Goal: Task Accomplishment & Management: Manage account settings

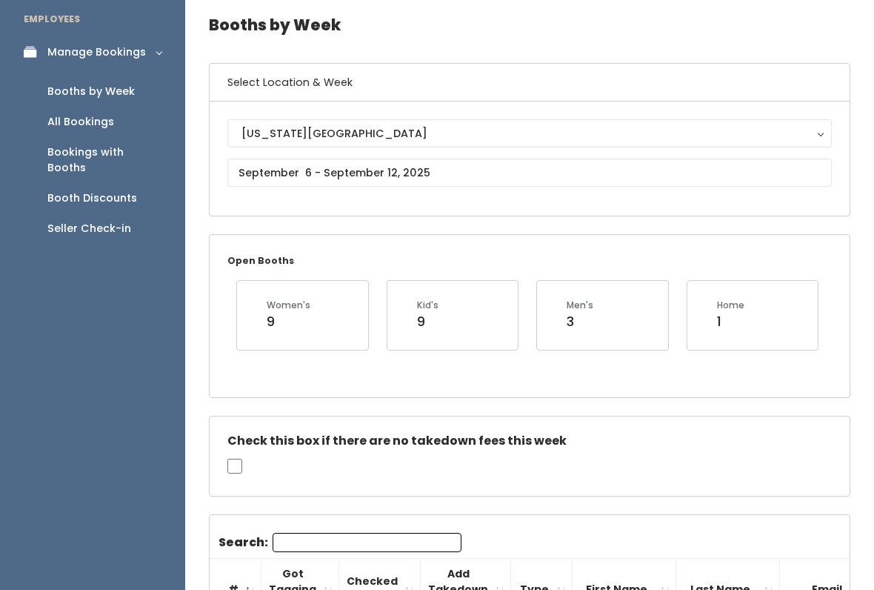
click at [102, 221] on div "Seller Check-in" at bounding box center [89, 229] width 84 height 16
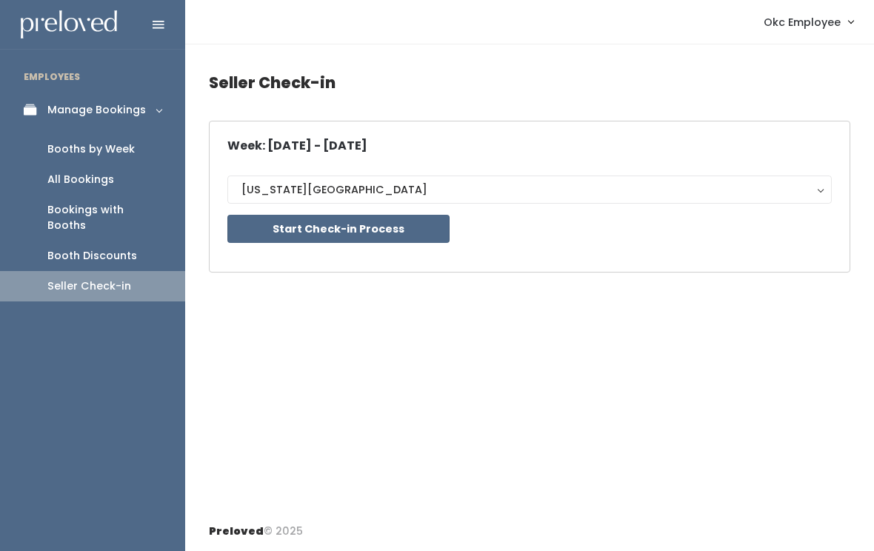
click at [407, 227] on button "Start Check-in Process" at bounding box center [338, 229] width 222 height 28
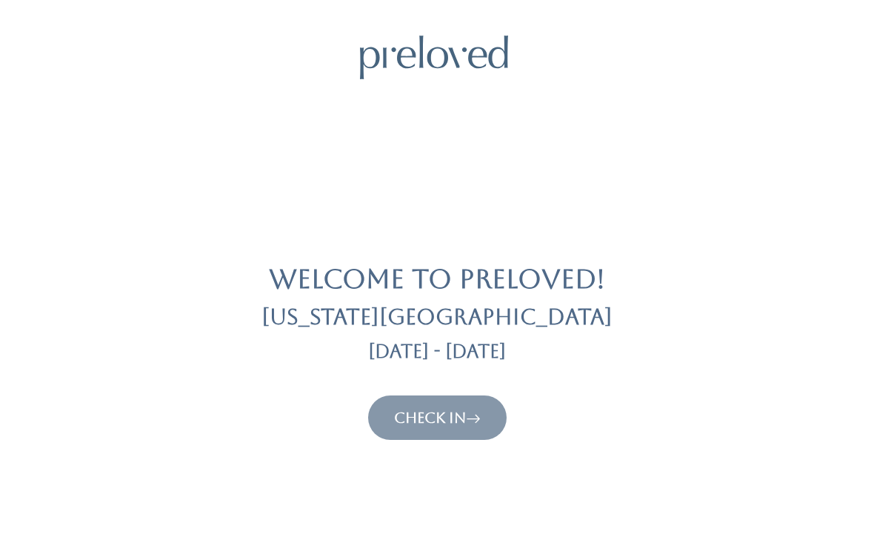
click at [457, 425] on link "Check In" at bounding box center [437, 418] width 87 height 18
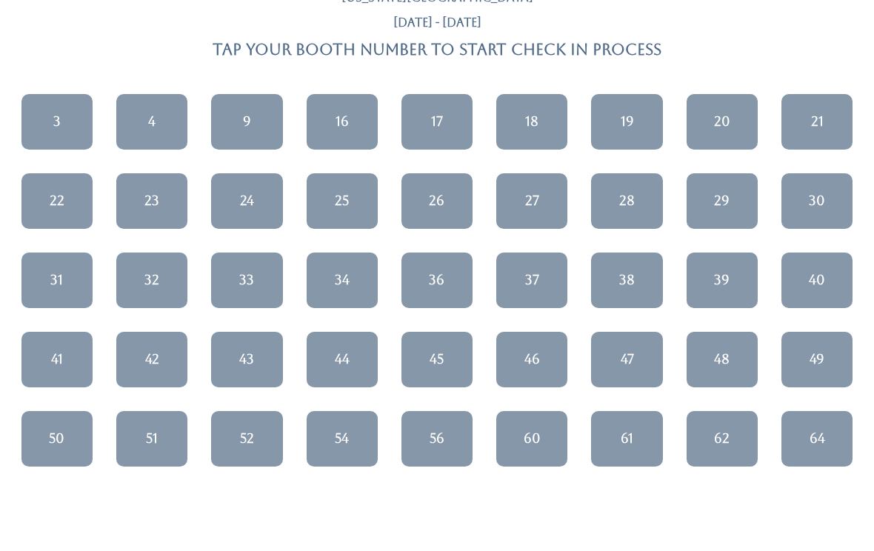
scroll to position [99, 0]
click at [153, 204] on div "23" at bounding box center [151, 201] width 15 height 19
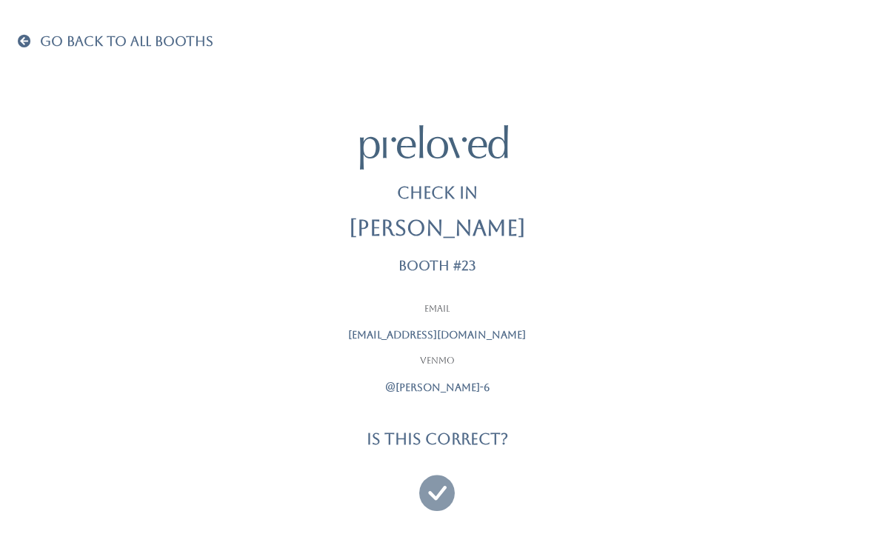
click at [444, 485] on icon at bounding box center [437, 487] width 36 height 50
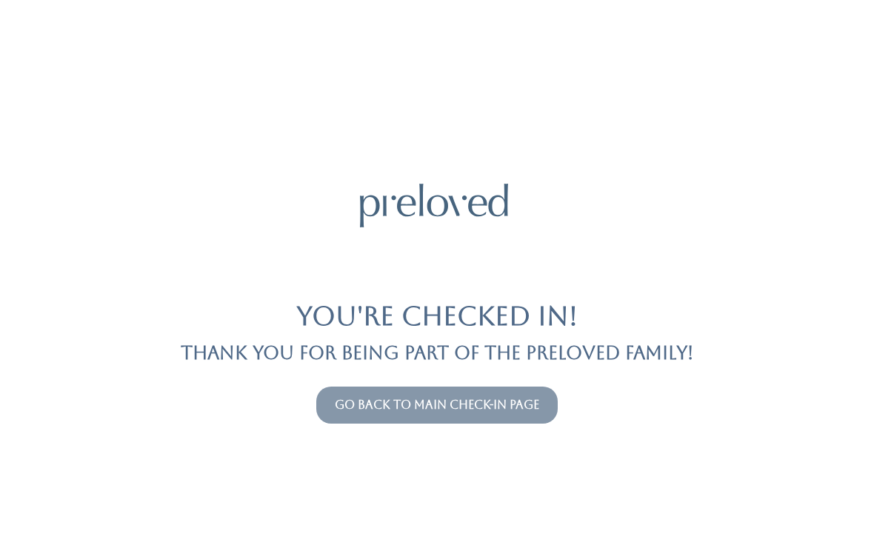
click at [517, 399] on link "Go back to main check-in page" at bounding box center [437, 405] width 204 height 14
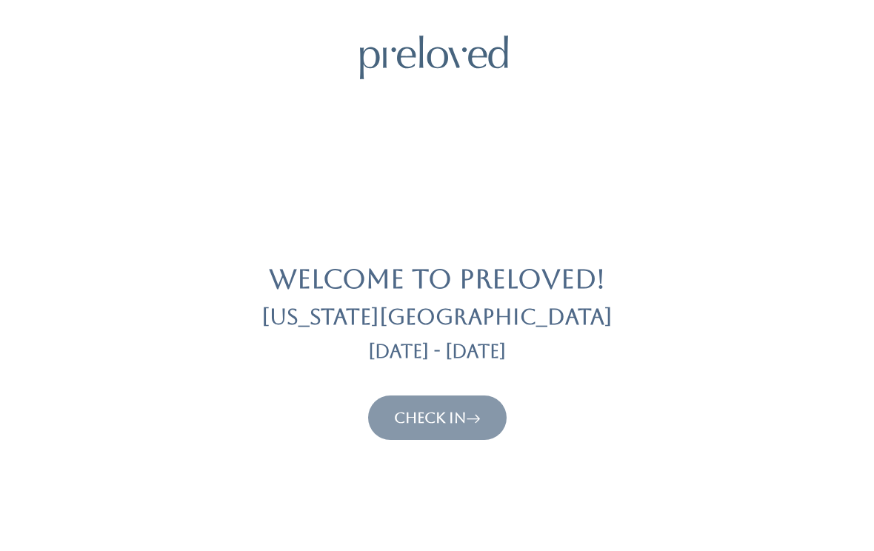
click at [454, 419] on link "Check In" at bounding box center [437, 418] width 87 height 18
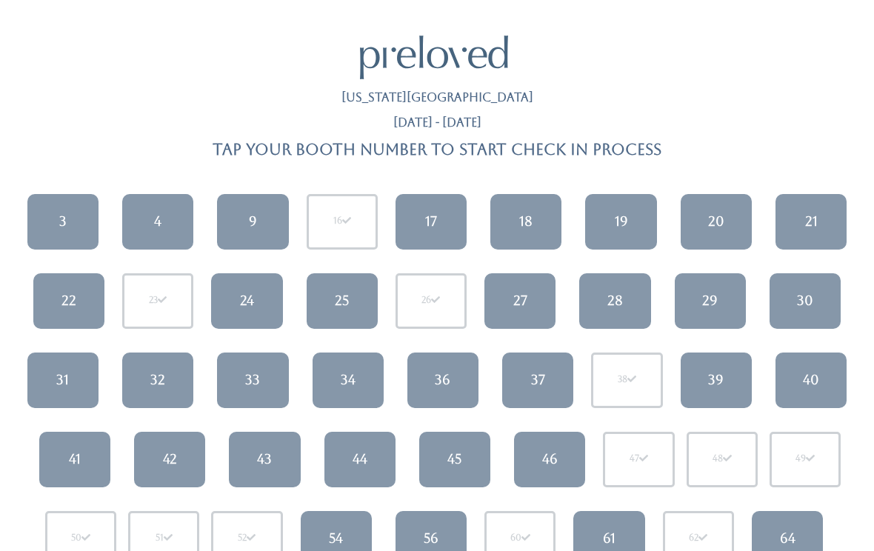
click at [534, 204] on link "18" at bounding box center [525, 222] width 71 height 56
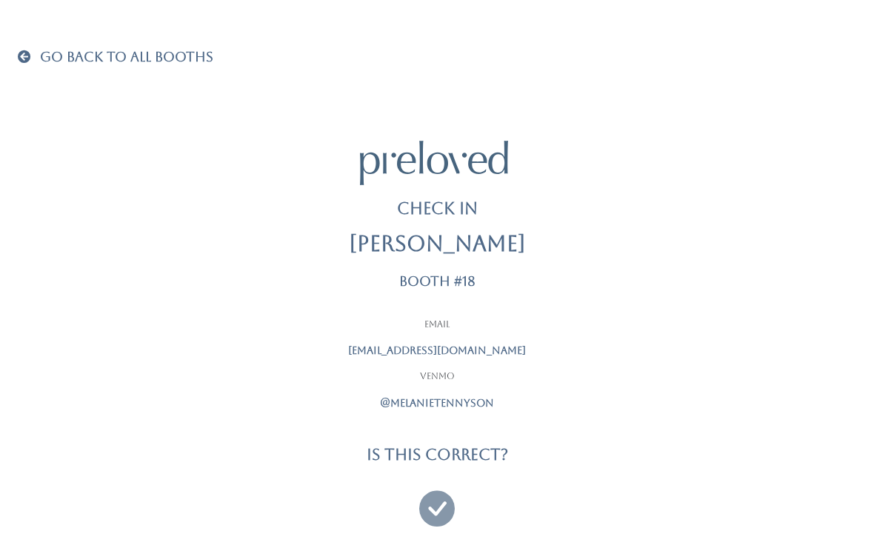
click at [442, 507] on icon at bounding box center [437, 502] width 36 height 50
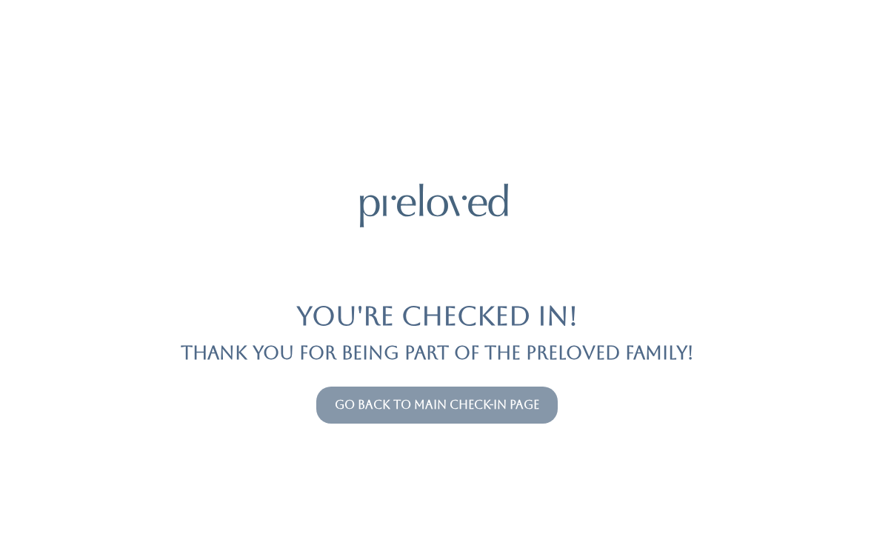
click at [479, 404] on link "Go back to main check-in page" at bounding box center [437, 405] width 204 height 14
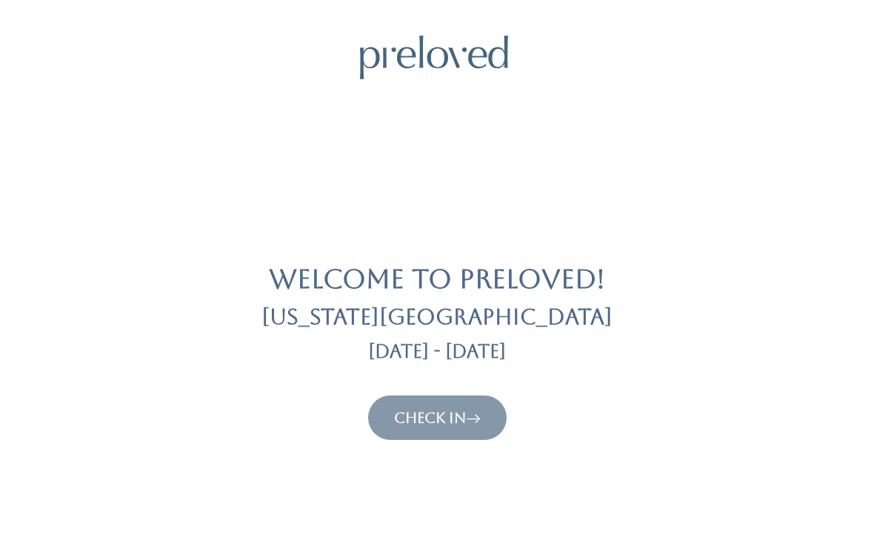
click at [451, 420] on link "Check In" at bounding box center [437, 418] width 87 height 18
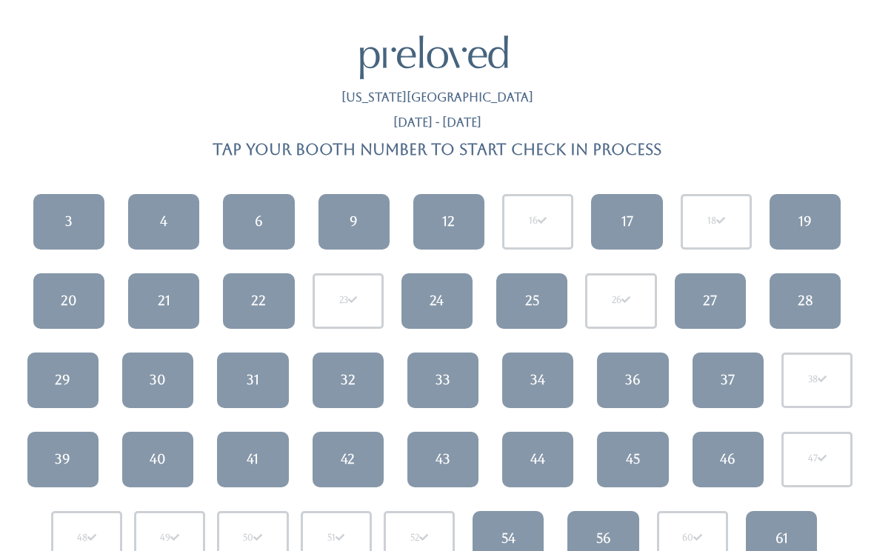
click at [639, 379] on div "36" at bounding box center [633, 379] width 16 height 19
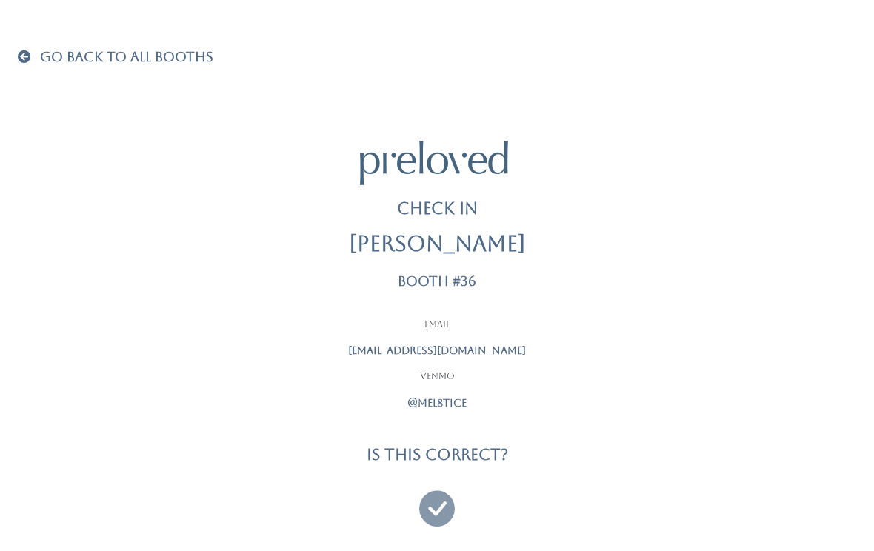
scroll to position [16, 0]
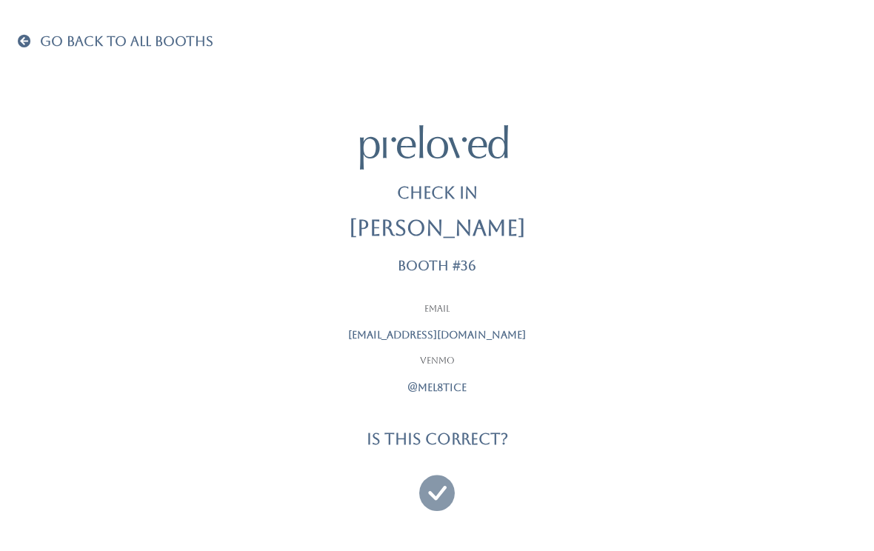
click at [443, 484] on icon at bounding box center [437, 487] width 36 height 50
